Goal: Information Seeking & Learning: Learn about a topic

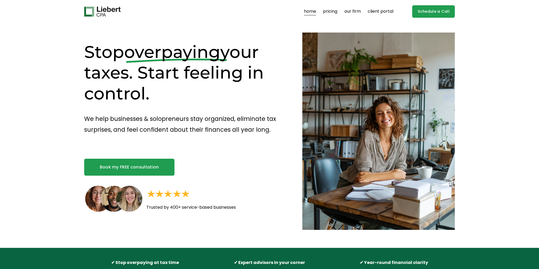
click at [158, 88] on h1 "Stop overpaying your taxes. Start feeling in control." at bounding box center [183, 73] width 199 height 63
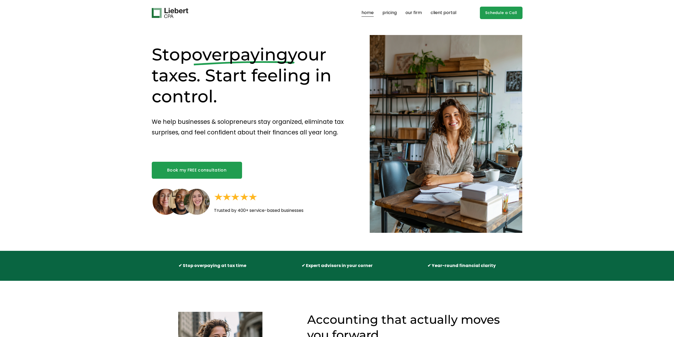
click at [93, 113] on div "Stop overpaying your taxes. Start feeling in control. We help businesses & solo…" at bounding box center [337, 138] width 674 height 225
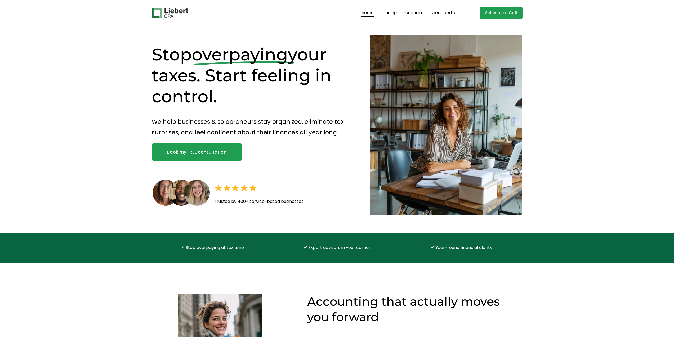
click at [393, 15] on link "pricing" at bounding box center [390, 13] width 14 height 8
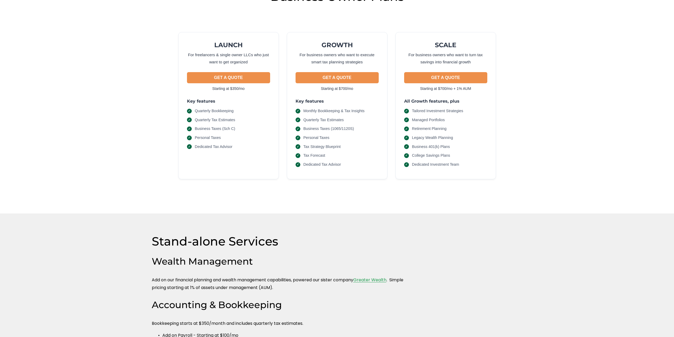
scroll to position [185, 0]
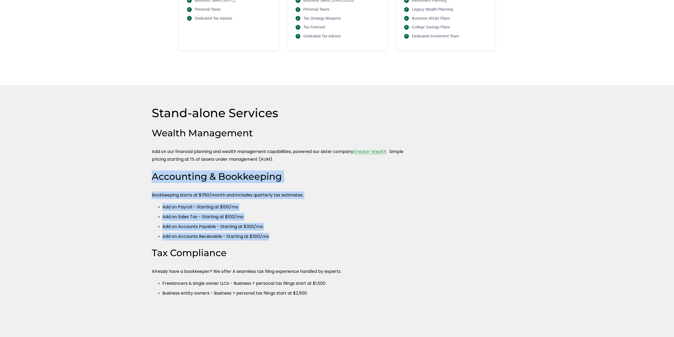
drag, startPoint x: 117, startPoint y: 175, endPoint x: 354, endPoint y: 233, distance: 244.3
click at [354, 233] on div "Stand-alone Services Wealth Management Add on our financial planning and wealth…" at bounding box center [337, 218] width 674 height 226
click at [354, 233] on p "Add on Accounts Receivable - Starting at $300/mo" at bounding box center [287, 237] width 251 height 8
drag, startPoint x: 354, startPoint y: 233, endPoint x: 94, endPoint y: 175, distance: 266.5
click at [94, 175] on div "Stand-alone Services Wealth Management Add on our financial planning and wealth…" at bounding box center [337, 218] width 674 height 226
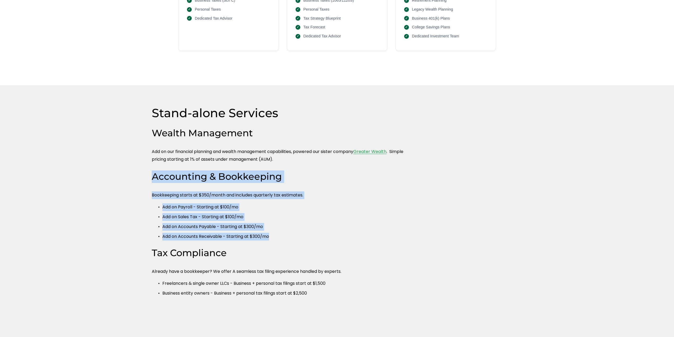
click at [94, 175] on div "Stand-alone Services Wealth Management Add on our financial planning and wealth…" at bounding box center [337, 218] width 674 height 226
drag, startPoint x: 94, startPoint y: 175, endPoint x: 363, endPoint y: 235, distance: 275.7
click at [363, 235] on div "Stand-alone Services Wealth Management Add on our financial planning and wealth…" at bounding box center [337, 218] width 674 height 226
click at [363, 235] on p "Add on Accounts Receivable - Starting at $300/mo" at bounding box center [287, 237] width 251 height 8
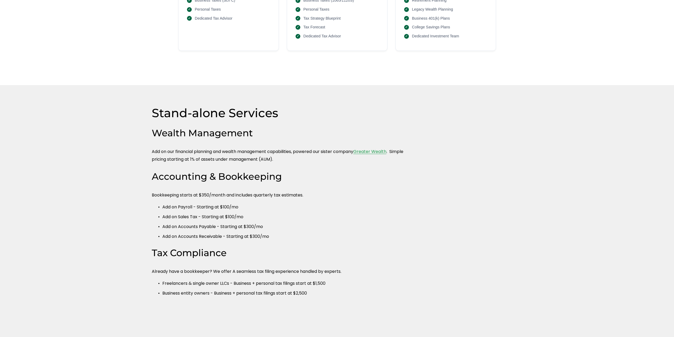
click at [300, 256] on h3 "Tax Compliance" at bounding box center [283, 253] width 262 height 12
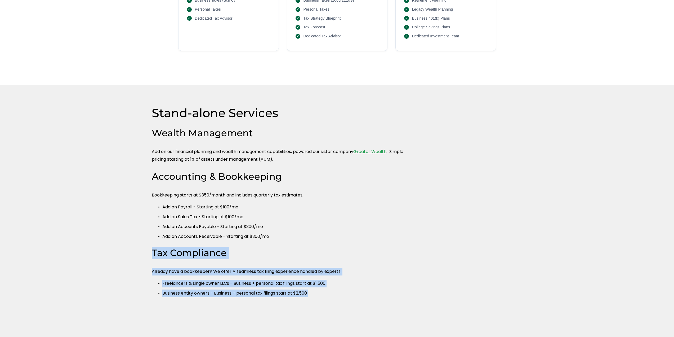
drag, startPoint x: 300, startPoint y: 256, endPoint x: 342, endPoint y: 292, distance: 55.4
click at [342, 292] on div "Tax Compliance Already have a bookkeeper? We offer A seamless tax filing experi…" at bounding box center [283, 272] width 262 height 50
click at [342, 292] on p "Business entity owners - Business + personal tax filings start at $2,500" at bounding box center [287, 293] width 251 height 8
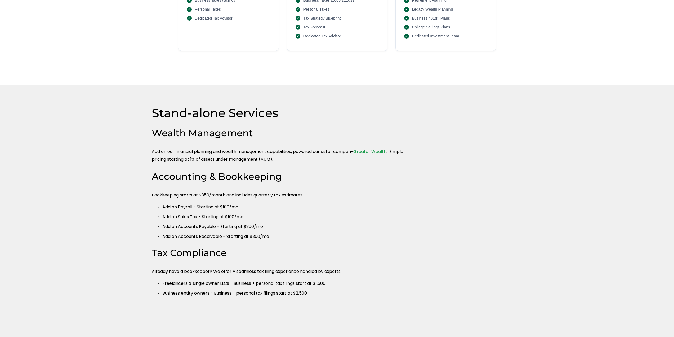
click at [342, 292] on p "Business entity owners - Business + personal tax filings start at $2,500" at bounding box center [287, 293] width 251 height 8
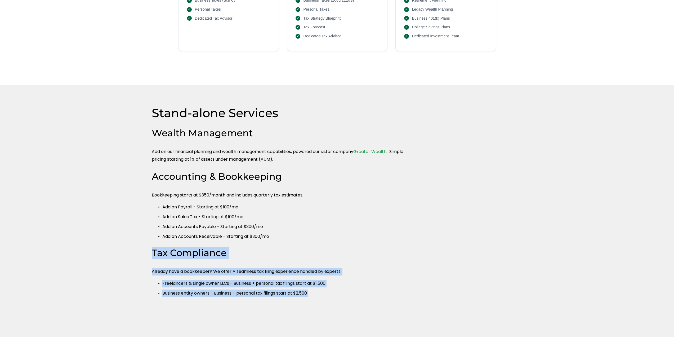
drag, startPoint x: 342, startPoint y: 292, endPoint x: 343, endPoint y: 250, distance: 41.6
click at [343, 250] on div "Tax Compliance Already have a bookkeeper? We offer A seamless tax filing experi…" at bounding box center [283, 272] width 262 height 50
click at [343, 250] on h3 "Tax Compliance" at bounding box center [283, 253] width 262 height 12
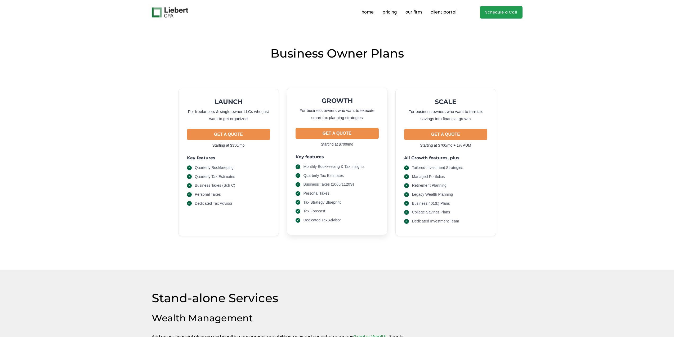
scroll to position [0, 0]
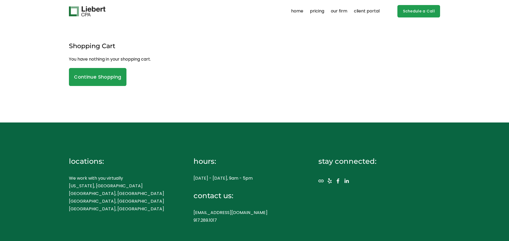
click at [161, 28] on div "Shopping Cart You have nothing in your shopping cart. Continue Shopping" at bounding box center [254, 55] width 371 height 64
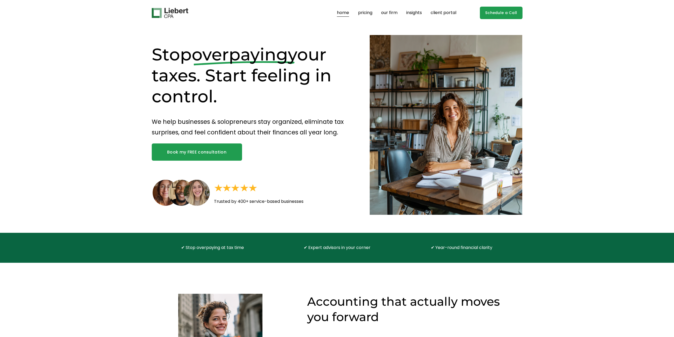
click at [416, 12] on link "insights" at bounding box center [414, 13] width 16 height 8
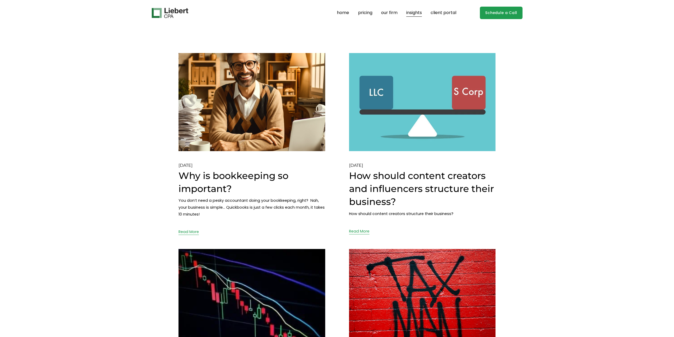
click at [180, 7] on div "home pricing our firm insights client portal" at bounding box center [337, 13] width 371 height 12
click at [176, 14] on img at bounding box center [170, 13] width 37 height 10
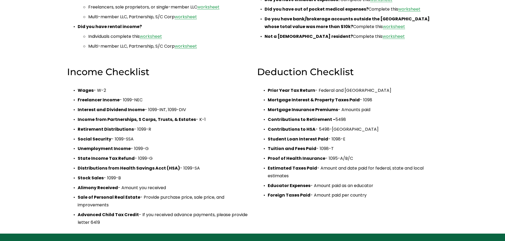
scroll to position [207, 0]
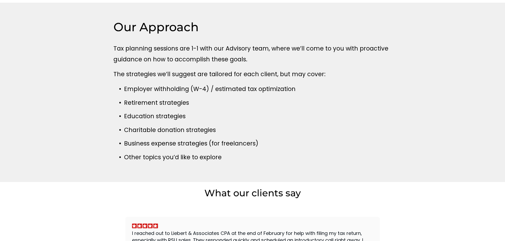
scroll to position [185, 0]
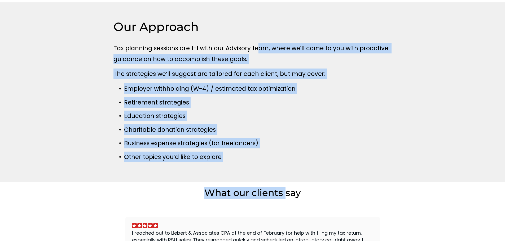
drag, startPoint x: 258, startPoint y: 49, endPoint x: 285, endPoint y: 195, distance: 148.6
click at [285, 195] on article "What is Tax Planning? Planning is the single most important aspect for any taxp…" at bounding box center [252, 63] width 505 height 497
click at [286, 170] on div "Our Approach Tax planning sessions are 1-1 with our Advisory team, where we’ll …" at bounding box center [252, 92] width 411 height 180
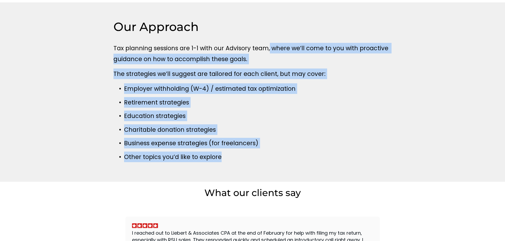
drag, startPoint x: 266, startPoint y: 167, endPoint x: 269, endPoint y: 29, distance: 138.0
click at [269, 33] on div "Our Approach Tax planning sessions are 1-1 with our Advisory team, where we’ll …" at bounding box center [252, 92] width 411 height 180
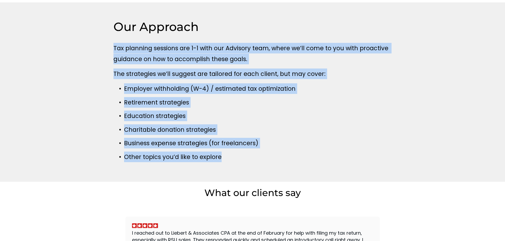
click at [269, 29] on h2 "Our Approach" at bounding box center [252, 26] width 278 height 15
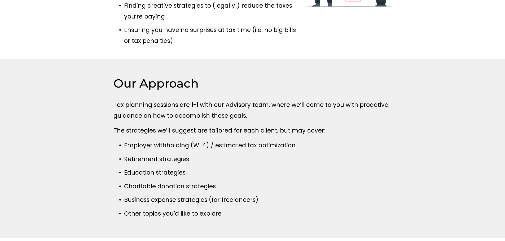
scroll to position [0, 0]
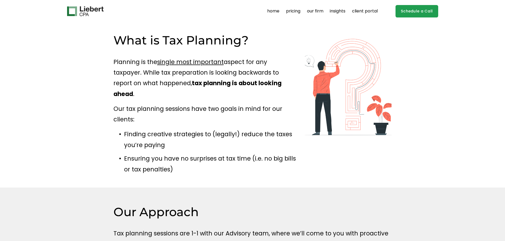
click at [246, 108] on p "Our tax planning sessions have two goals in mind for our clients:" at bounding box center [204, 114] width 183 height 21
click at [59, 86] on div "What is Tax Planning? Planning is the single most important aspect for any taxp…" at bounding box center [252, 105] width 411 height 165
click at [113, 50] on div "What is Tax Planning? Planning is the single most important aspect for any taxp…" at bounding box center [204, 104] width 183 height 142
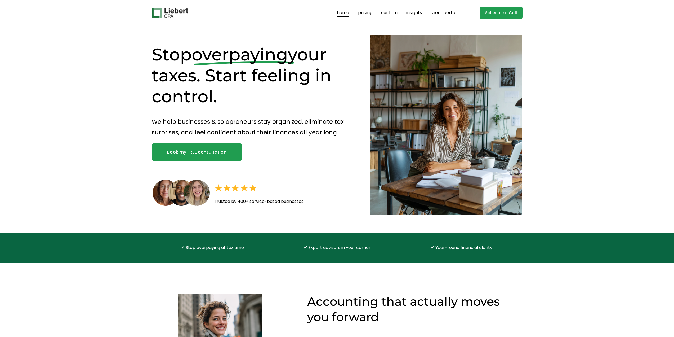
click at [364, 13] on link "pricing" at bounding box center [365, 13] width 14 height 8
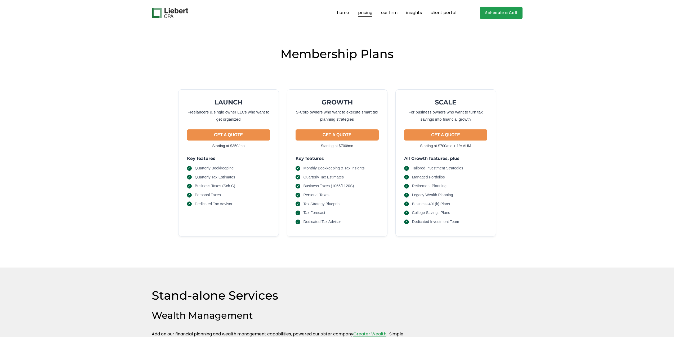
click at [345, 14] on link "home" at bounding box center [343, 13] width 12 height 8
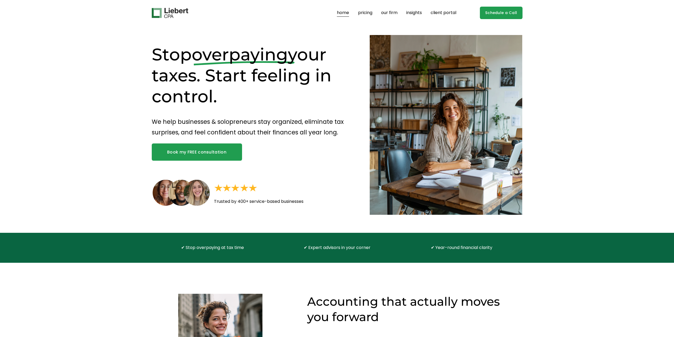
click at [346, 15] on link "home" at bounding box center [343, 13] width 12 height 8
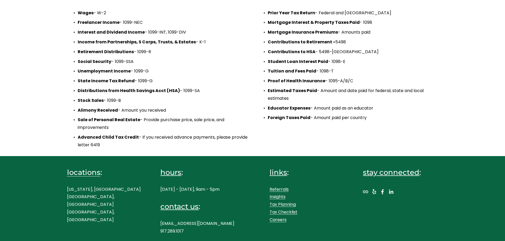
scroll to position [207, 0]
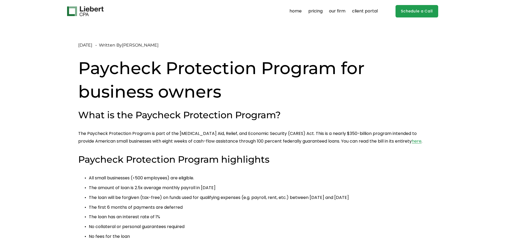
click at [91, 7] on img at bounding box center [85, 11] width 37 height 10
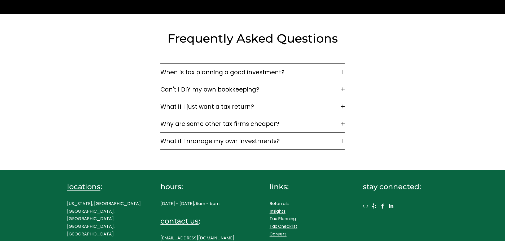
scroll to position [1443, 0]
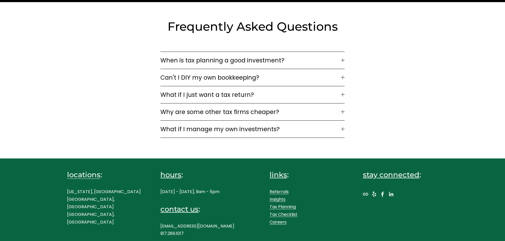
click at [282, 198] on link "Insights" at bounding box center [277, 200] width 16 height 8
click at [370, 159] on div "locations : New York, NY Westport, CT Boston, MA hours : Monday - Friday, 9am -…" at bounding box center [252, 203] width 505 height 89
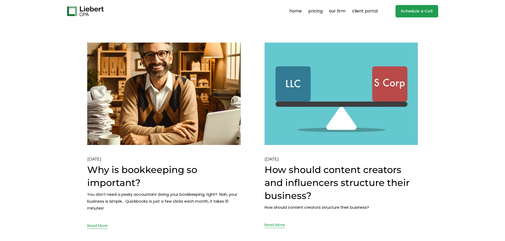
click at [152, 170] on link "Why is bookkeeping so important?" at bounding box center [142, 176] width 110 height 24
click at [332, 180] on link "How should content creators and influencers structure their business?" at bounding box center [336, 183] width 145 height 38
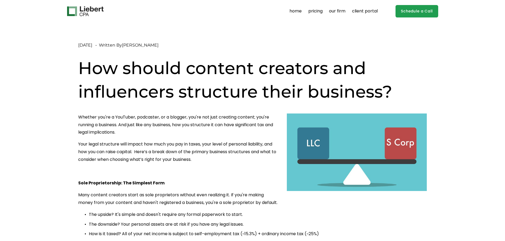
drag, startPoint x: 235, startPoint y: 93, endPoint x: 235, endPoint y: 89, distance: 3.7
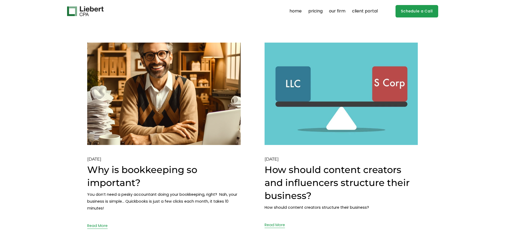
scroll to position [132, 0]
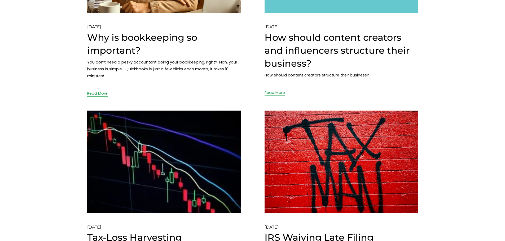
click at [154, 141] on img at bounding box center [163, 162] width 155 height 104
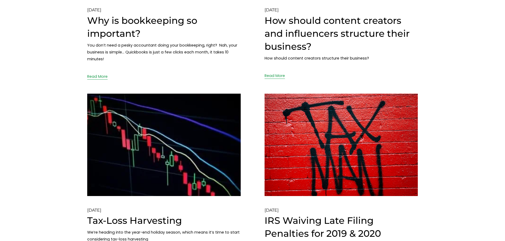
scroll to position [159, 0]
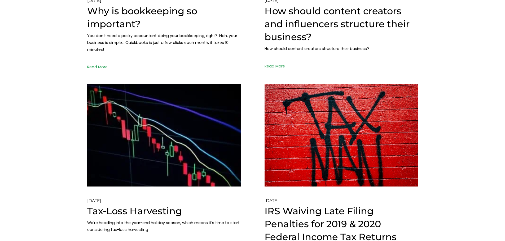
click at [402, 177] on img at bounding box center [341, 136] width 155 height 104
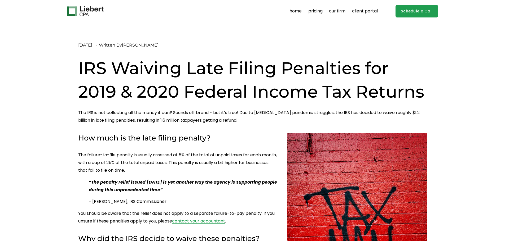
drag, startPoint x: 190, startPoint y: 86, endPoint x: 194, endPoint y: 85, distance: 4.6
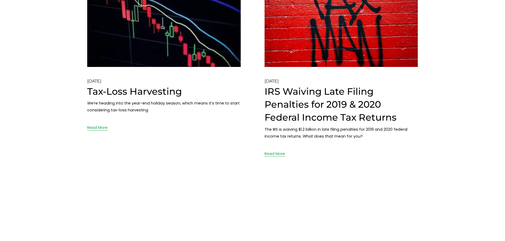
scroll to position [344, 0]
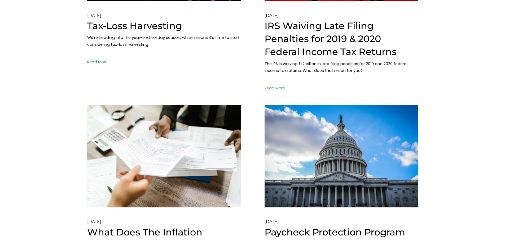
click at [163, 148] on img at bounding box center [163, 157] width 155 height 104
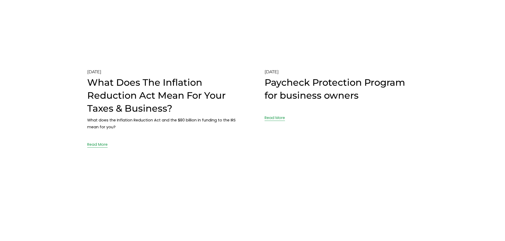
scroll to position [503, 0]
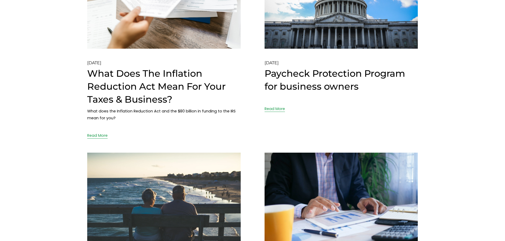
click at [335, 73] on link "Paycheck Protection Program for business owners" at bounding box center [334, 80] width 140 height 24
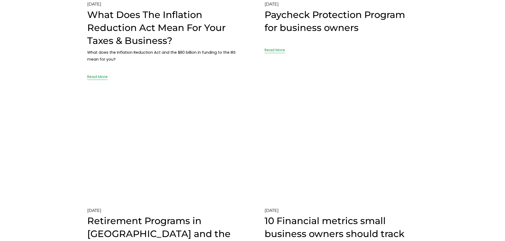
scroll to position [636, 0]
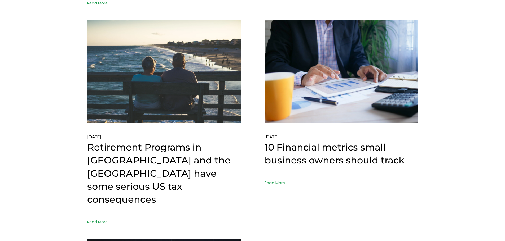
click at [150, 162] on link "Retirement Programs in [GEOGRAPHIC_DATA] and the [GEOGRAPHIC_DATA] have some se…" at bounding box center [158, 174] width 143 height 64
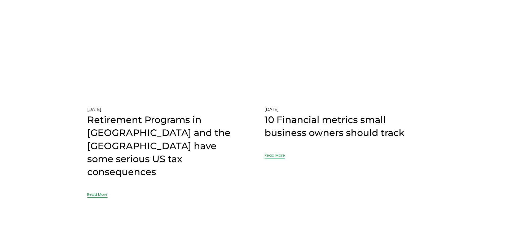
scroll to position [689, 0]
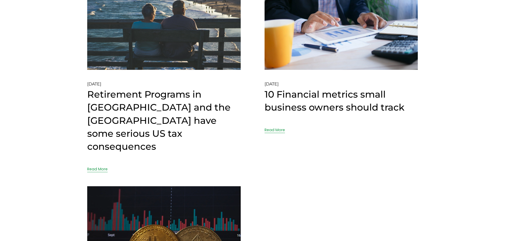
click at [320, 90] on link "10 Financial metrics small business owners should track" at bounding box center [334, 101] width 140 height 24
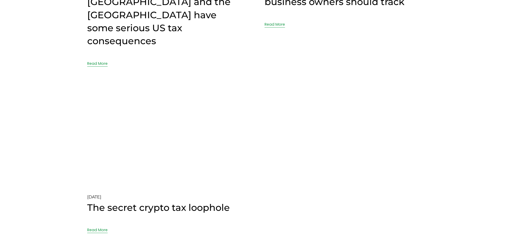
scroll to position [795, 0]
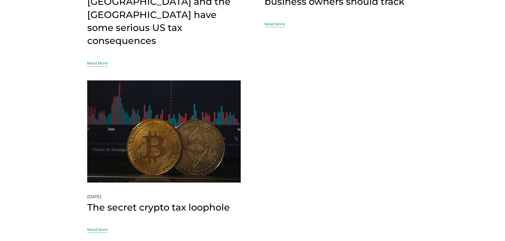
click at [161, 202] on link "The secret crypto tax loophole" at bounding box center [158, 207] width 143 height 11
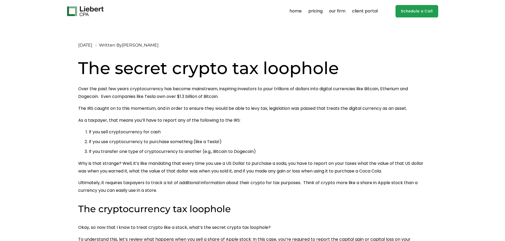
click at [335, 10] on link "our firm" at bounding box center [337, 11] width 16 height 8
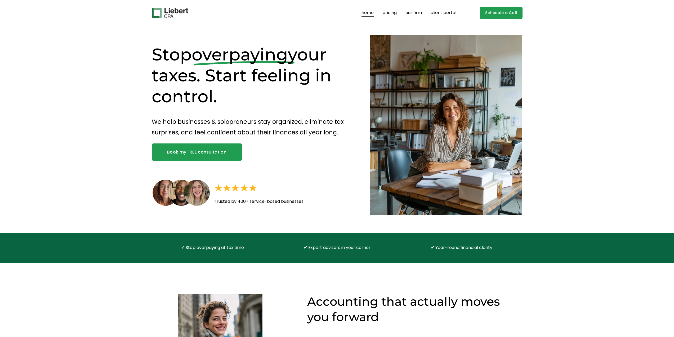
click at [381, 14] on nav "home pricing our firm client portal" at bounding box center [409, 13] width 95 height 8
click at [388, 14] on link "pricing" at bounding box center [390, 13] width 14 height 8
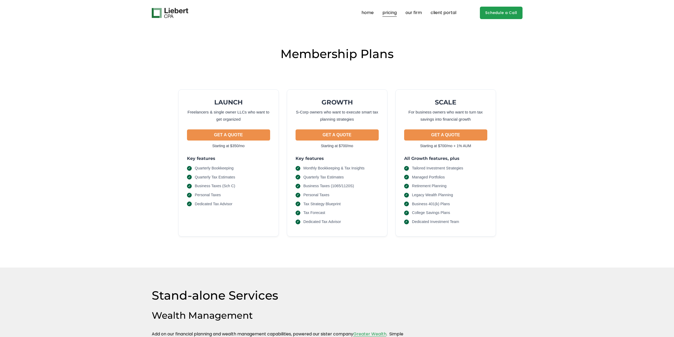
click at [366, 14] on link "home" at bounding box center [368, 13] width 12 height 8
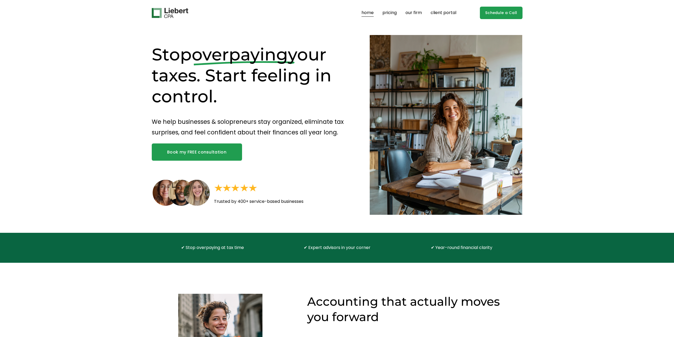
click at [390, 12] on link "pricing" at bounding box center [390, 13] width 14 height 8
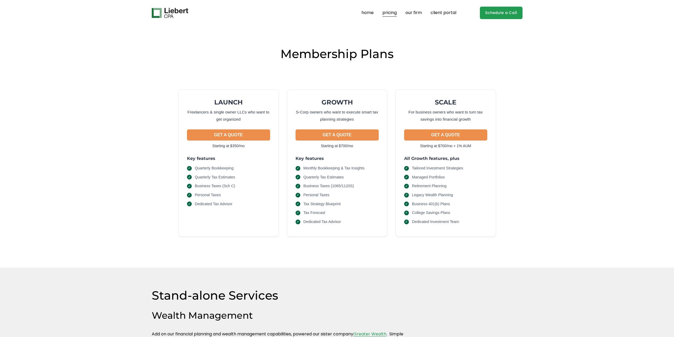
click at [370, 12] on link "home" at bounding box center [368, 13] width 12 height 8
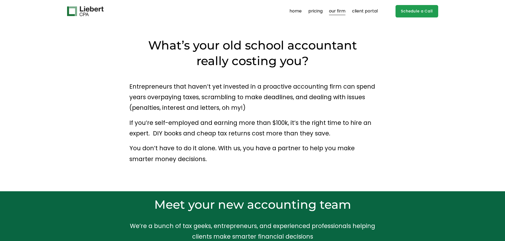
click at [223, 110] on p "Entrepreneurs that haven’t yet invested in a proactive accounting firm can spen…" at bounding box center [252, 97] width 246 height 32
click at [82, 12] on img at bounding box center [85, 11] width 37 height 10
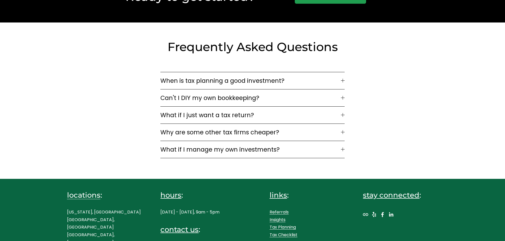
scroll to position [1443, 0]
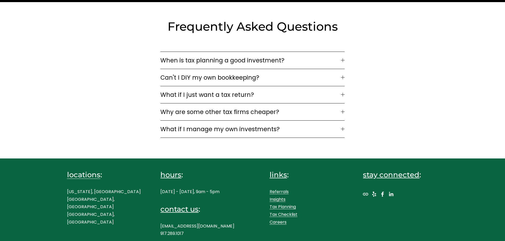
click at [293, 204] on link "Tax Planning" at bounding box center [282, 207] width 26 height 8
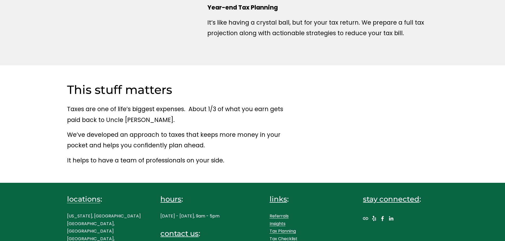
scroll to position [294, 0]
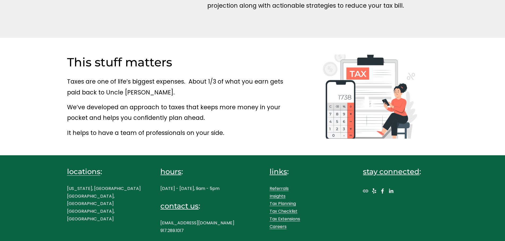
click at [283, 220] on link "Tax Extensions" at bounding box center [284, 220] width 30 height 8
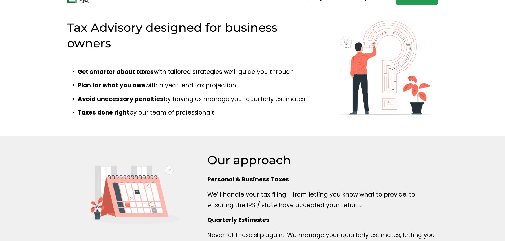
scroll to position [0, 0]
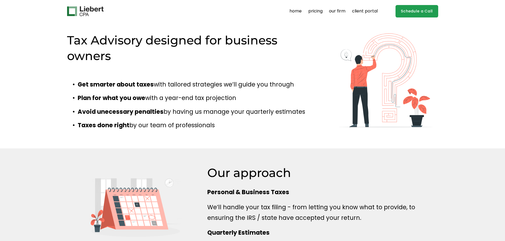
click at [286, 5] on div "Skip to Content home pricing our firm client portal" at bounding box center [252, 11] width 505 height 23
click at [293, 12] on link "home" at bounding box center [295, 11] width 12 height 8
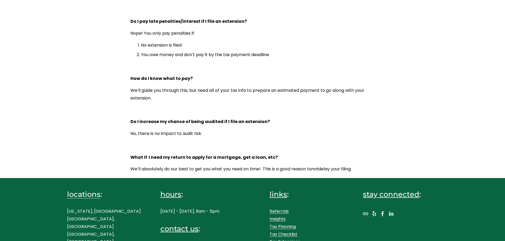
scroll to position [307, 0]
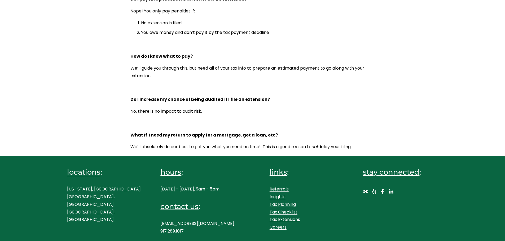
click at [283, 192] on link "Referrals" at bounding box center [278, 190] width 19 height 8
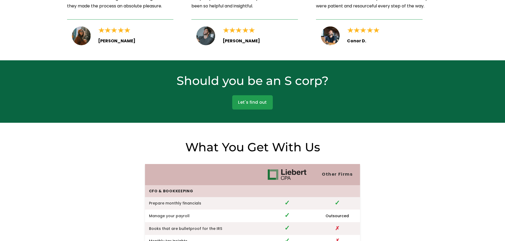
scroll to position [901, 0]
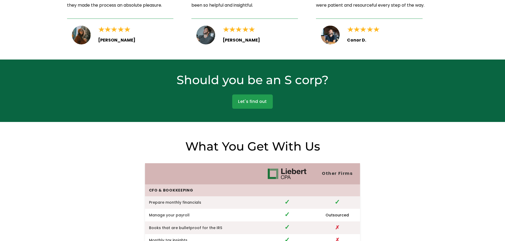
click at [253, 97] on link "Let's find out" at bounding box center [252, 102] width 41 height 14
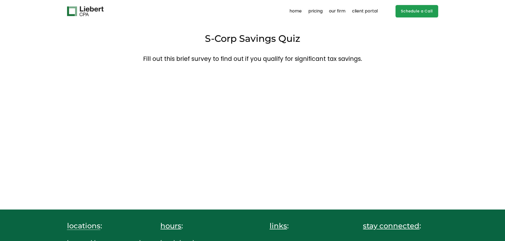
scroll to position [54, 0]
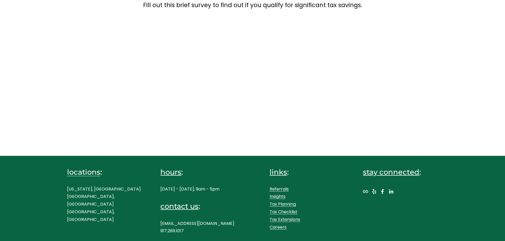
click at [277, 227] on link "Careers" at bounding box center [277, 228] width 17 height 8
click at [285, 210] on link "Tax Checklist" at bounding box center [283, 212] width 28 height 8
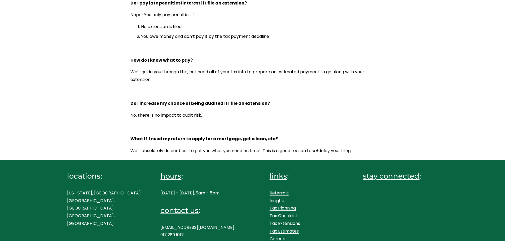
scroll to position [307, 0]
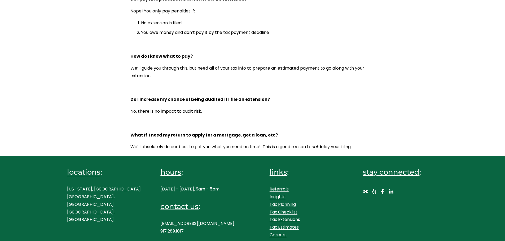
click at [287, 226] on link "Tax Estimates" at bounding box center [283, 228] width 29 height 8
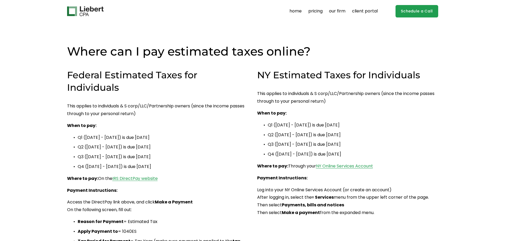
click at [246, 174] on div "Federal Estimated Taxes for Individuals This applies to individuals & S corp/LL…" at bounding box center [157, 161] width 181 height 184
